Goal: Obtain resource: Download file/media

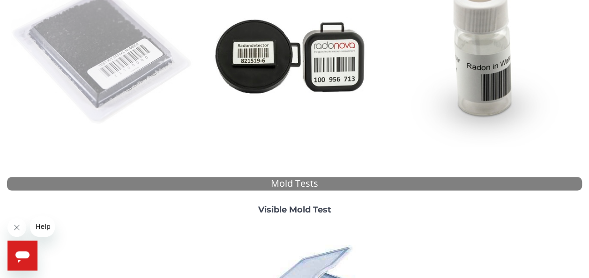
scroll to position [146, 0]
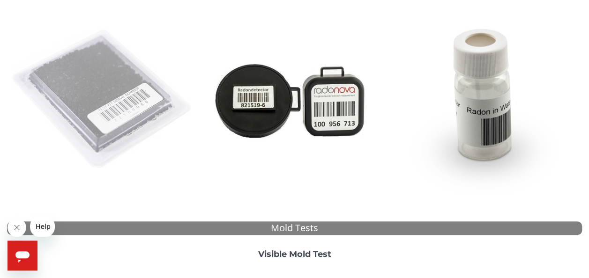
click at [62, 105] on img at bounding box center [103, 99] width 184 height 184
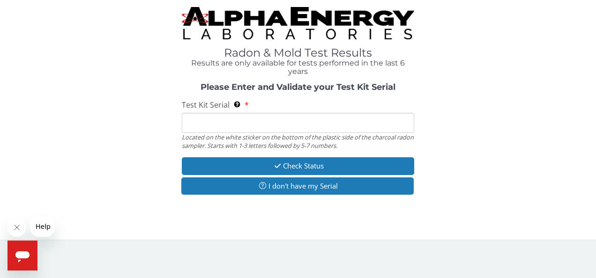
click at [209, 124] on input "Test Kit Serial Located on the white sticker on the bottom of the plastic side …" at bounding box center [298, 123] width 233 height 20
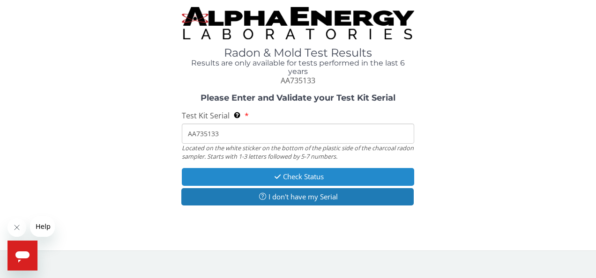
type input "AA735133"
click at [272, 174] on icon "button" at bounding box center [277, 176] width 11 height 7
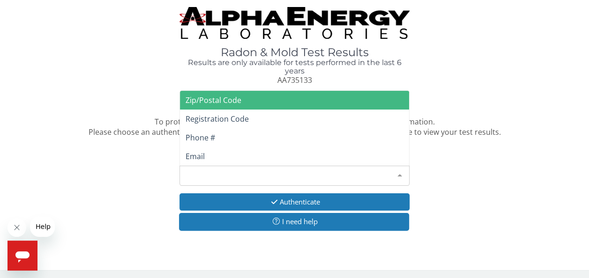
click at [272, 174] on div "Please make a selection" at bounding box center [294, 176] width 230 height 20
click at [236, 100] on span "Zip/Postal Code" at bounding box center [214, 100] width 56 height 10
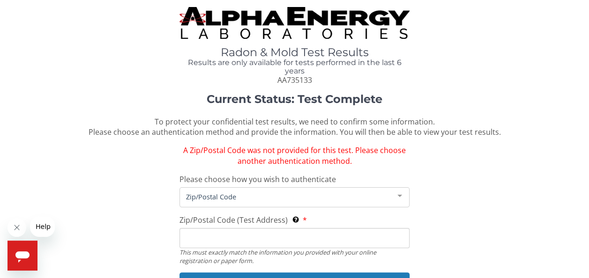
click at [273, 237] on input "Zip/Postal Code (Test Address) This must exactly match the information you prov…" at bounding box center [294, 238] width 230 height 20
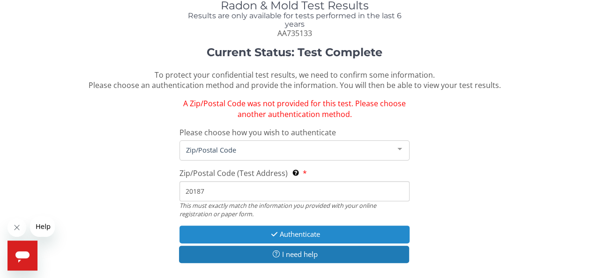
type input "20187"
click at [270, 236] on icon "button" at bounding box center [274, 234] width 11 height 7
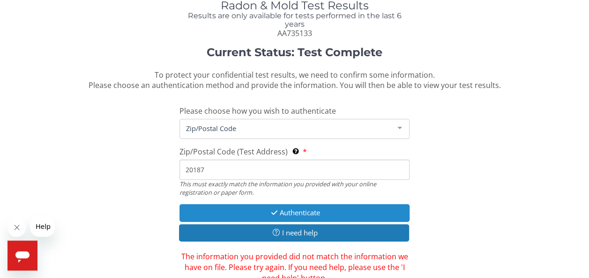
scroll to position [112, 0]
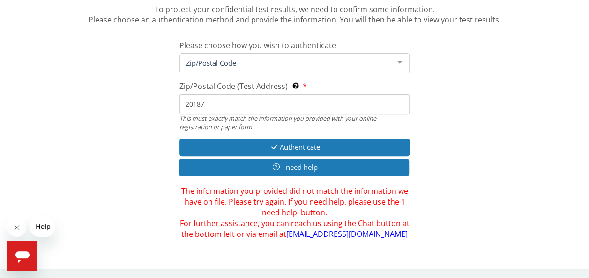
click at [270, 68] on div "Zip/Postal Code" at bounding box center [294, 63] width 230 height 20
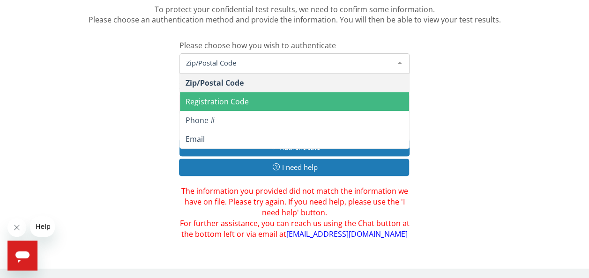
click at [268, 97] on span "Registration Code" at bounding box center [294, 101] width 229 height 19
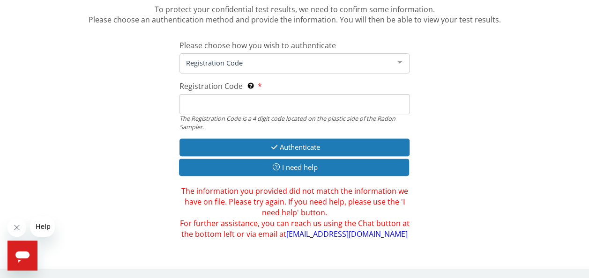
click at [259, 99] on input "Registration Code The Registration Code is a 4 digit code located on the plasti…" at bounding box center [294, 104] width 230 height 20
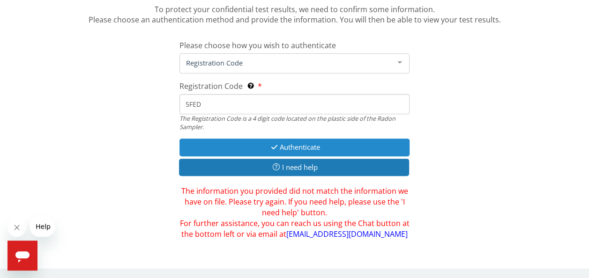
type input "5FED"
click at [246, 142] on button "Authenticate" at bounding box center [294, 147] width 230 height 17
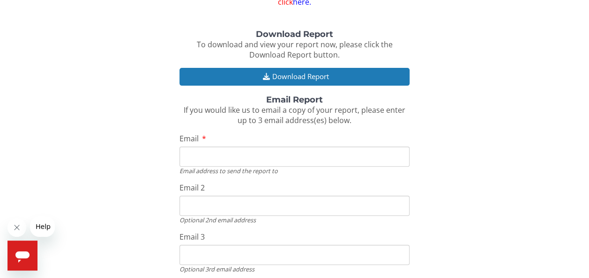
scroll to position [98, 0]
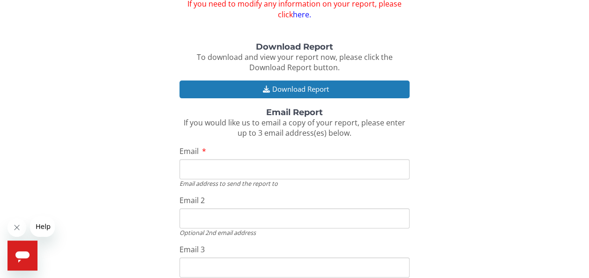
click at [242, 170] on input "Email" at bounding box center [294, 169] width 230 height 20
type input "[EMAIL_ADDRESS][DOMAIN_NAME]"
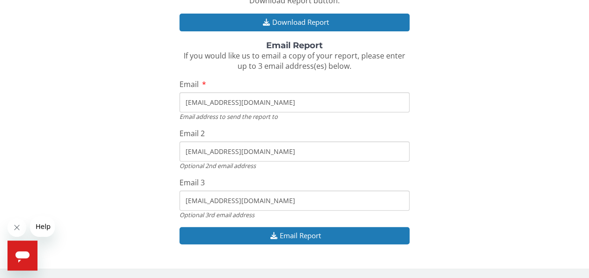
click at [278, 140] on div "Email 2 [EMAIL_ADDRESS][DOMAIN_NAME] Optional 2nd email address" at bounding box center [294, 149] width 230 height 42
click at [277, 149] on input "[EMAIL_ADDRESS][DOMAIN_NAME]" at bounding box center [294, 152] width 230 height 20
click at [278, 198] on input "[EMAIL_ADDRESS][DOMAIN_NAME]" at bounding box center [294, 201] width 230 height 20
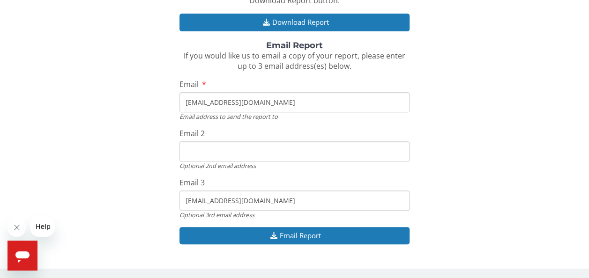
click at [278, 198] on input "[EMAIL_ADDRESS][DOMAIN_NAME]" at bounding box center [294, 201] width 230 height 20
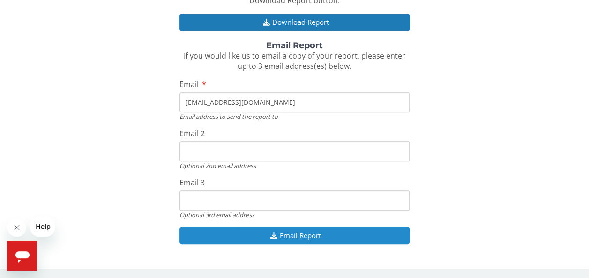
click at [291, 242] on button "Email Report" at bounding box center [294, 235] width 230 height 17
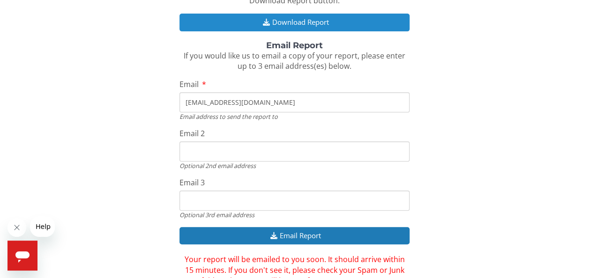
click at [313, 21] on button "Download Report" at bounding box center [294, 22] width 230 height 17
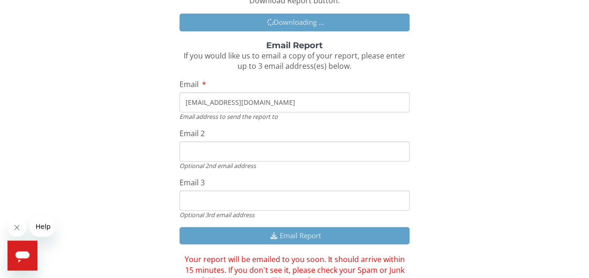
scroll to position [0, 0]
